Goal: Information Seeking & Learning: Learn about a topic

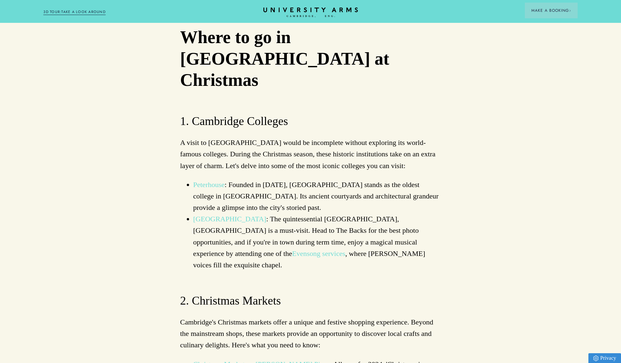
scroll to position [691, 0]
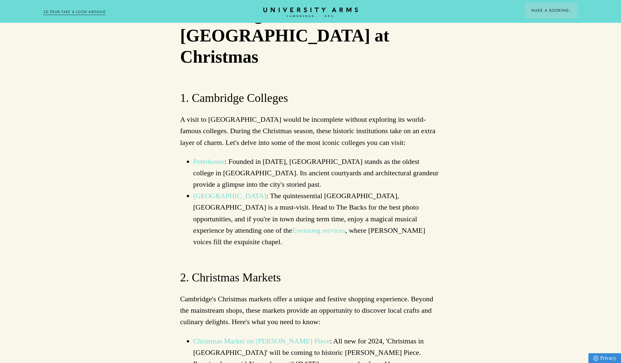
click at [209, 157] on link "Peterhouse" at bounding box center [209, 161] width 32 height 8
click at [231, 191] on link "King’s College Chapel" at bounding box center [229, 195] width 73 height 8
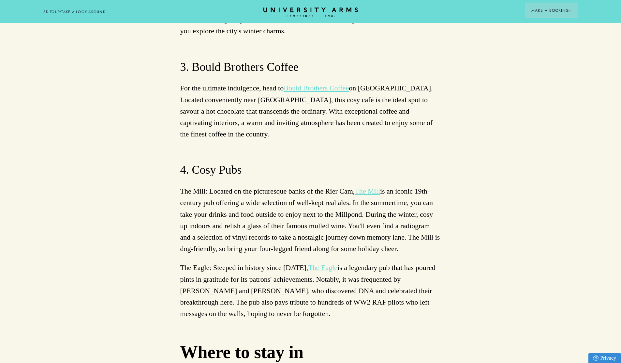
scroll to position [3503, 0]
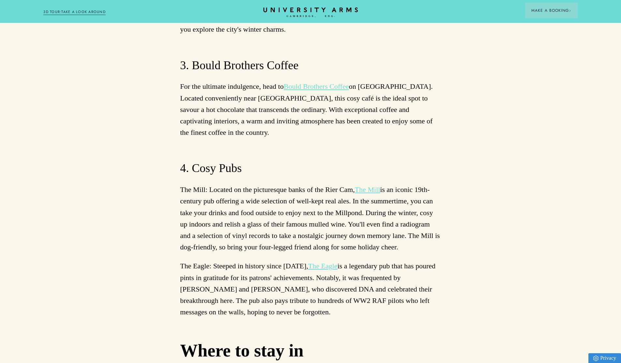
click at [317, 262] on link "The Eagle" at bounding box center [322, 266] width 29 height 8
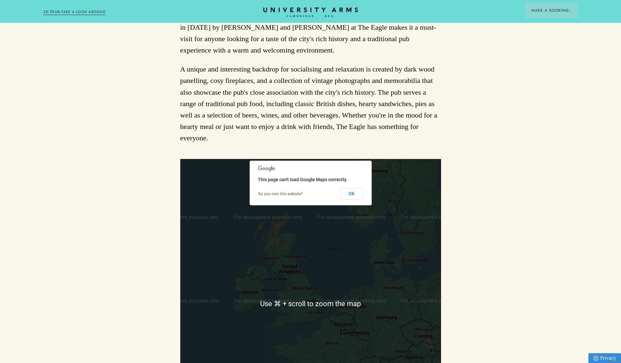
scroll to position [428, 0]
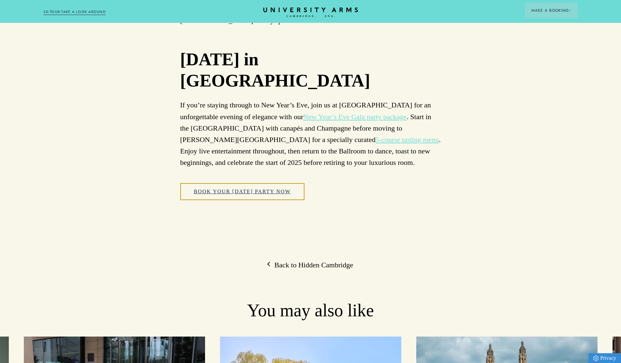
scroll to position [4061, 0]
